Goal: Transaction & Acquisition: Obtain resource

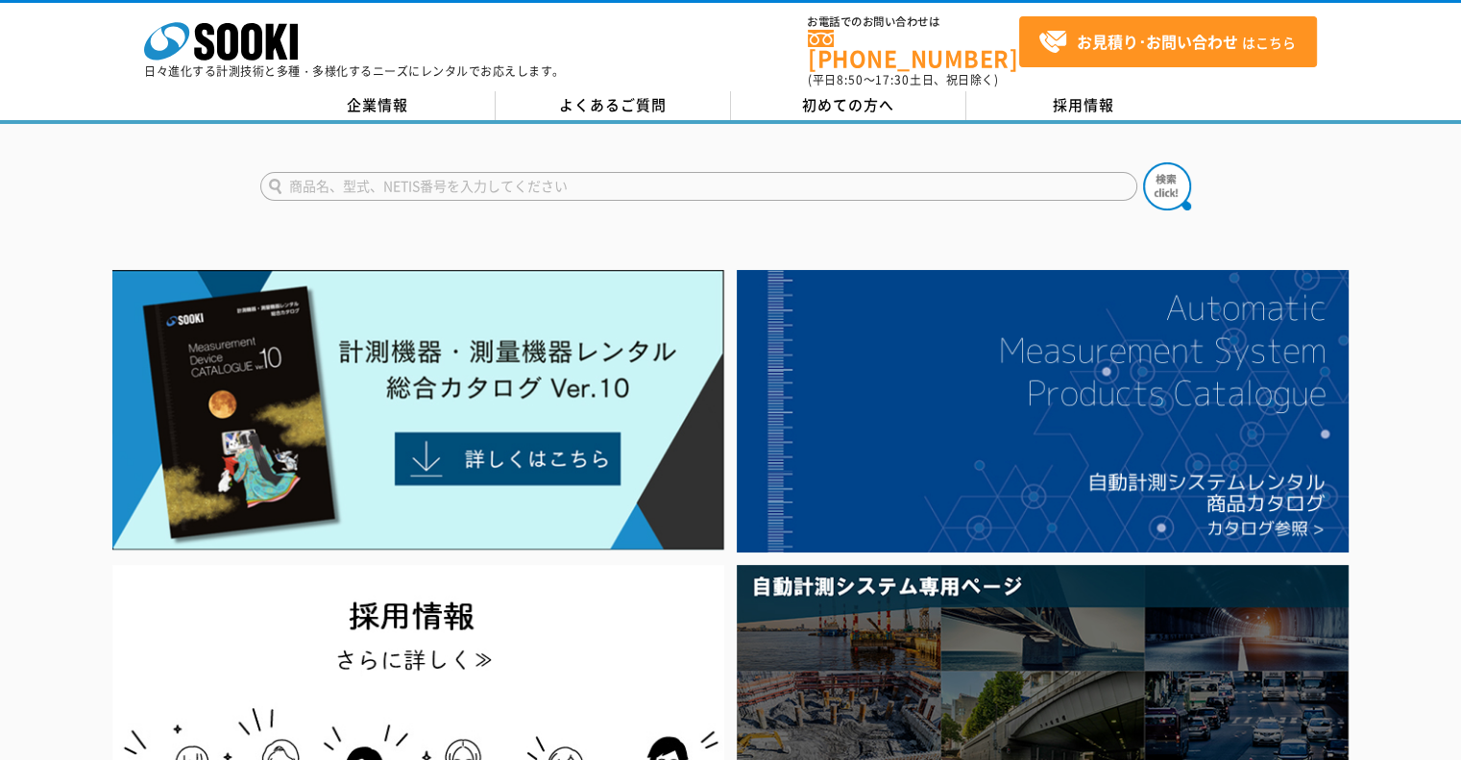
drag, startPoint x: 0, startPoint y: 0, endPoint x: 683, endPoint y: 173, distance: 704.4
click at [683, 173] on input "text" at bounding box center [698, 186] width 877 height 29
type input "デジタルポータブルテスター"
click at [1143, 162] on button at bounding box center [1167, 186] width 48 height 48
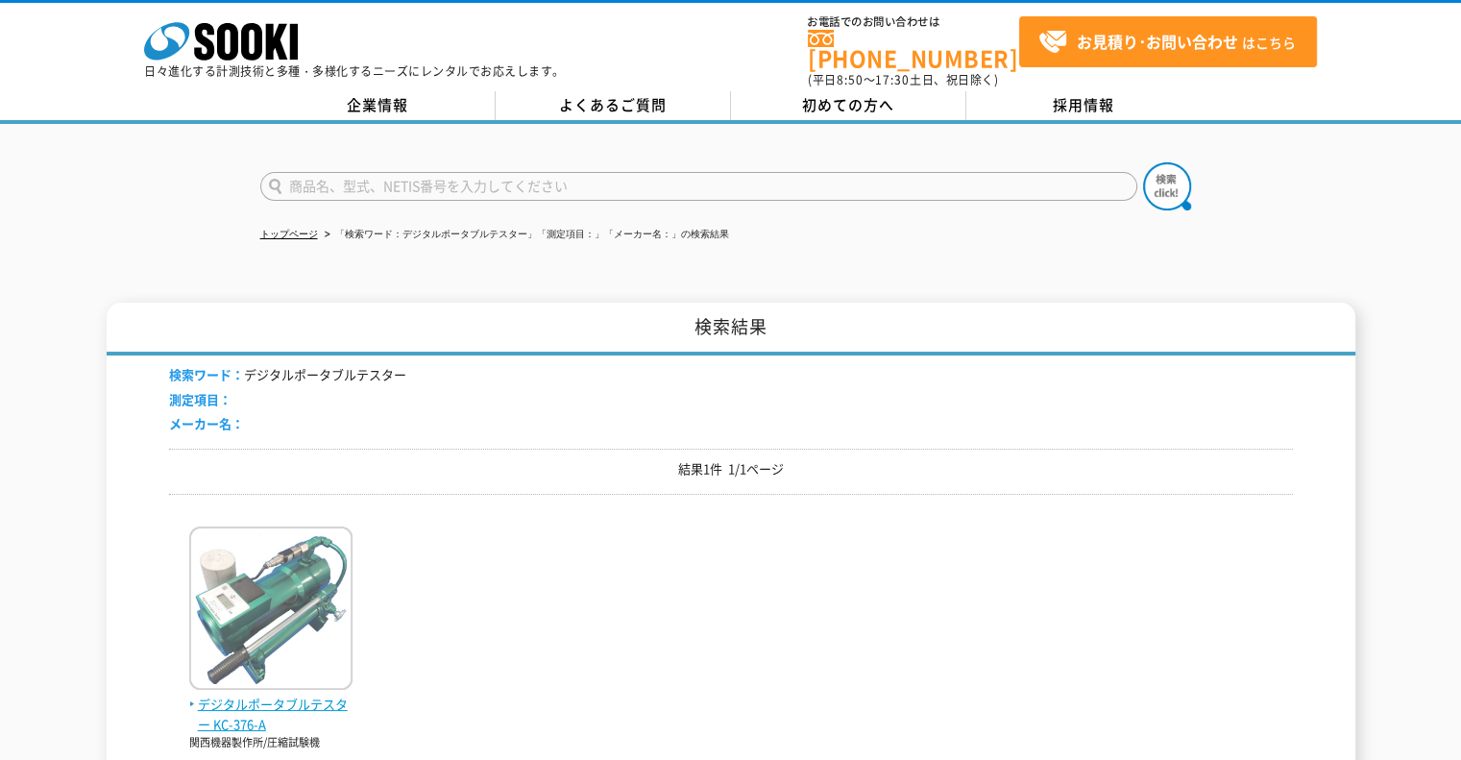
click at [318, 526] on img at bounding box center [270, 610] width 163 height 168
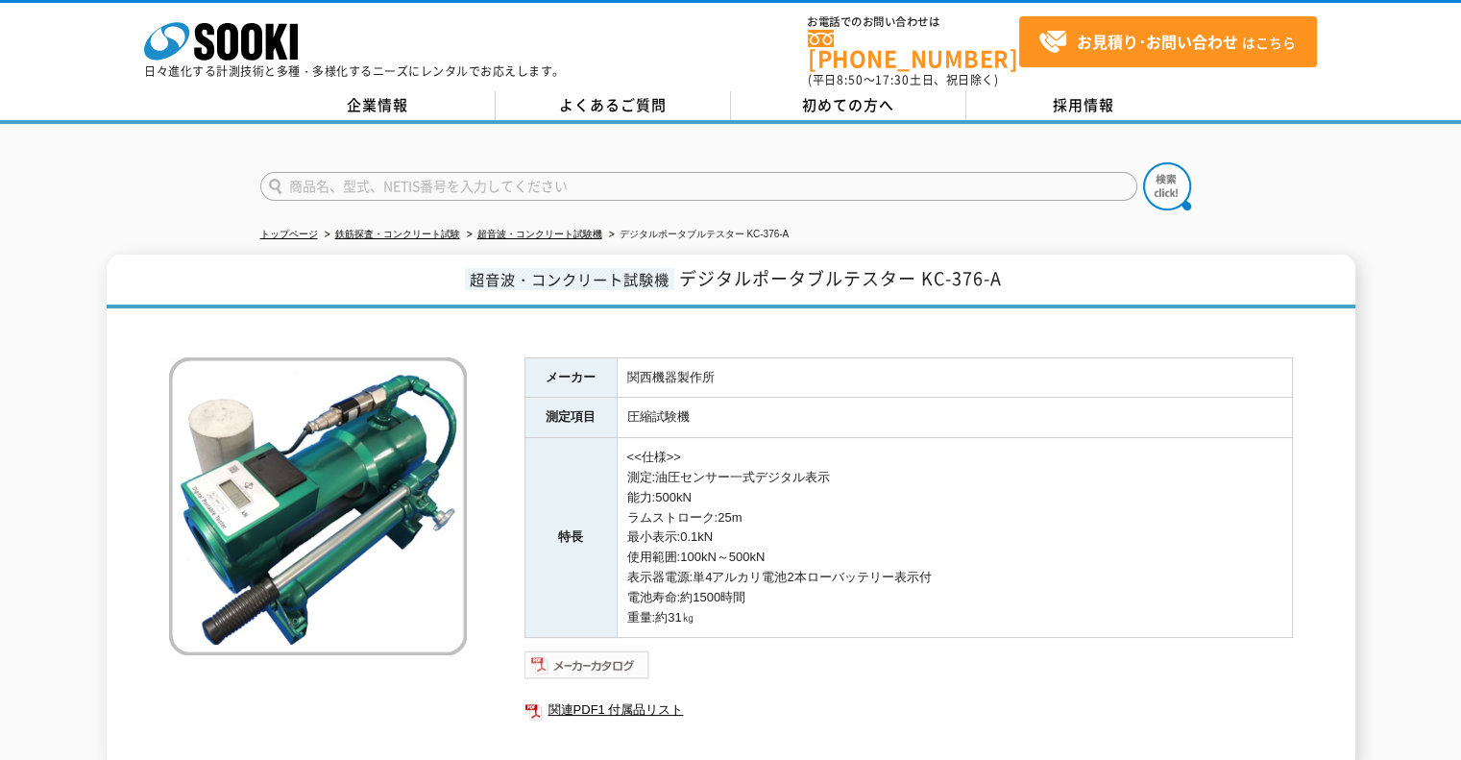
click at [596, 649] on img at bounding box center [587, 664] width 126 height 31
